Goal: Transaction & Acquisition: Purchase product/service

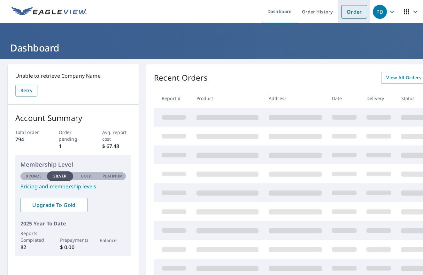
click at [355, 11] on link "Order" at bounding box center [354, 11] width 26 height 13
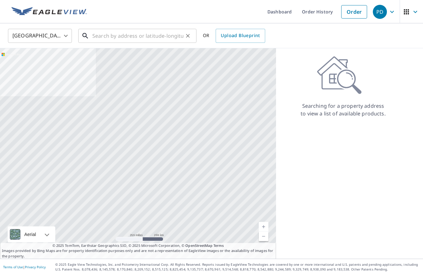
click at [158, 34] on input "text" at bounding box center [137, 36] width 91 height 18
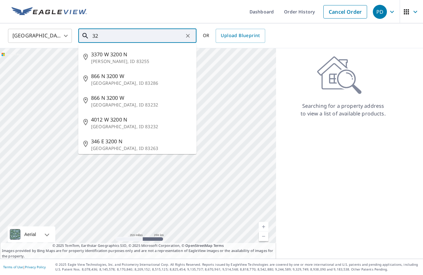
type input "3"
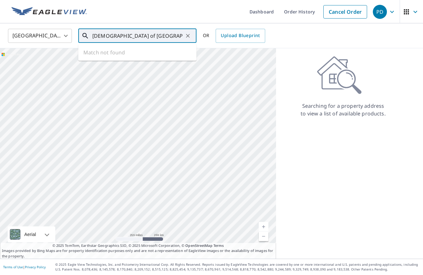
type input "[DEMOGRAPHIC_DATA] of [GEOGRAPHIC_DATA], [GEOGRAPHIC_DATA]"
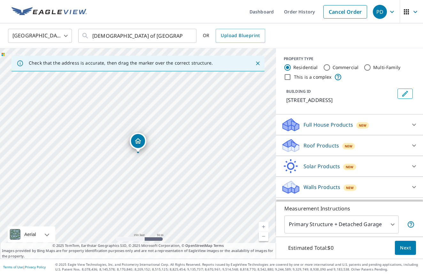
click at [312, 145] on p "Roof Products" at bounding box center [321, 146] width 35 height 8
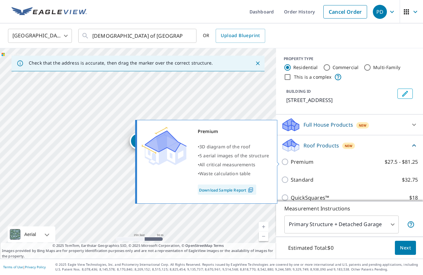
click at [285, 162] on input "Premium $27.5 - $81.25" at bounding box center [286, 162] width 10 height 8
checkbox input "true"
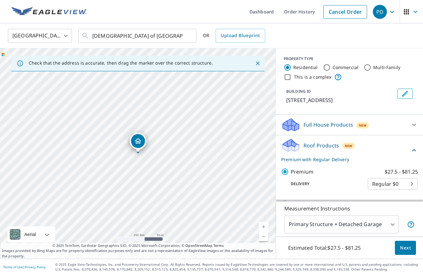
click at [405, 248] on span "Next" at bounding box center [405, 248] width 11 height 8
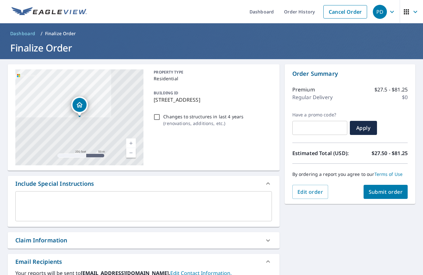
click at [387, 192] on span "Submit order" at bounding box center [386, 191] width 34 height 7
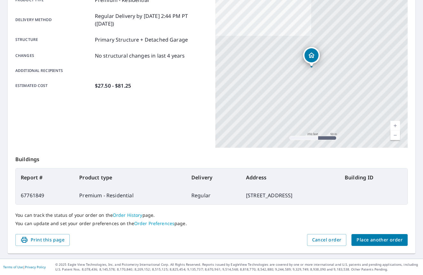
scroll to position [101, 0]
